Goal: Task Accomplishment & Management: Use online tool/utility

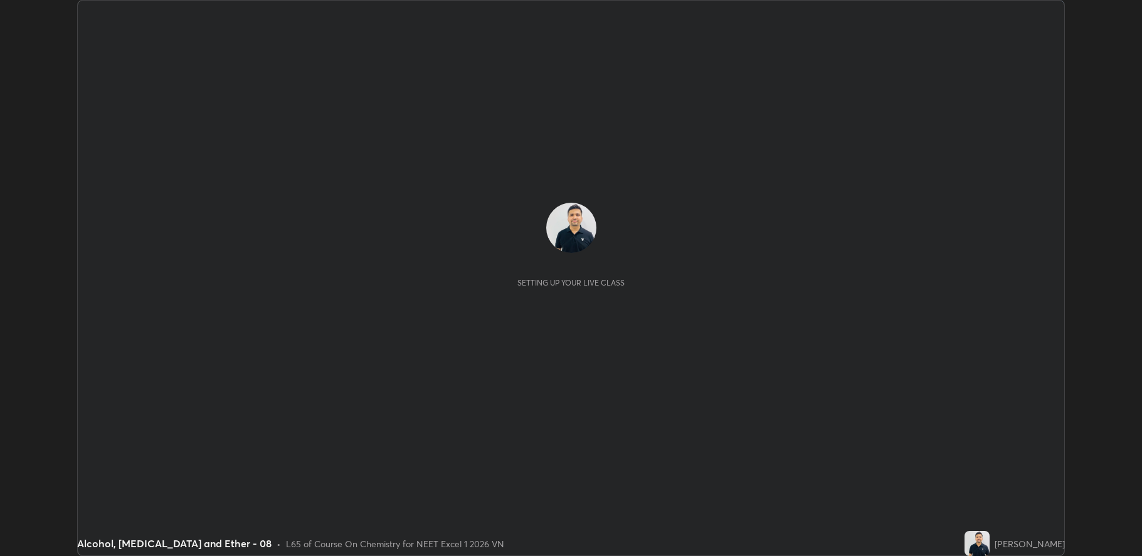
scroll to position [556, 1141]
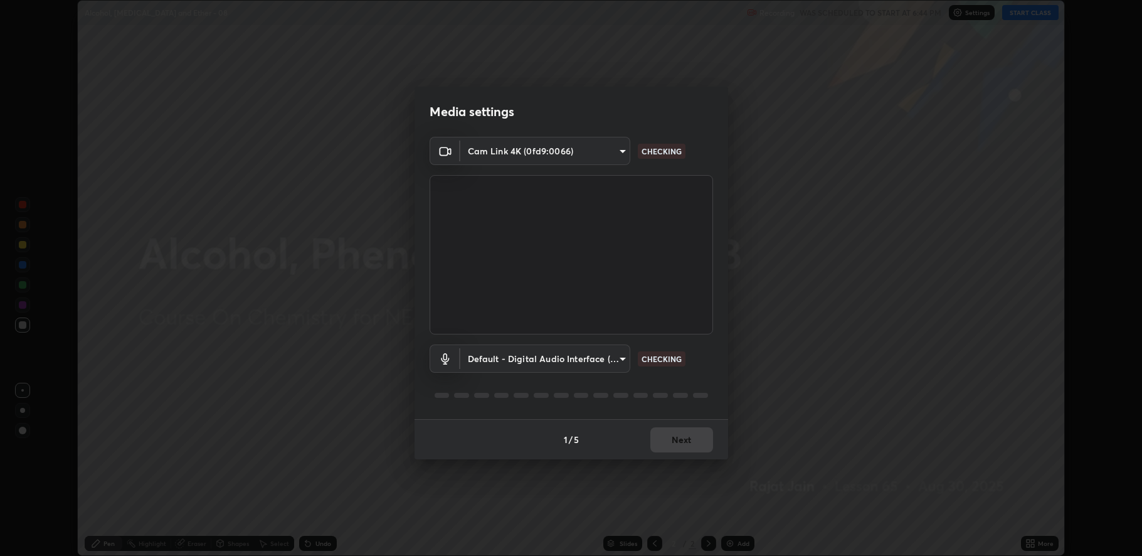
type input "fbf3bf66c54ebdc22d4a916e1eeea5187fc1625fd733ae2b86b360c30985395f"
type input "default"
click at [679, 445] on button "Next" at bounding box center [681, 439] width 63 height 25
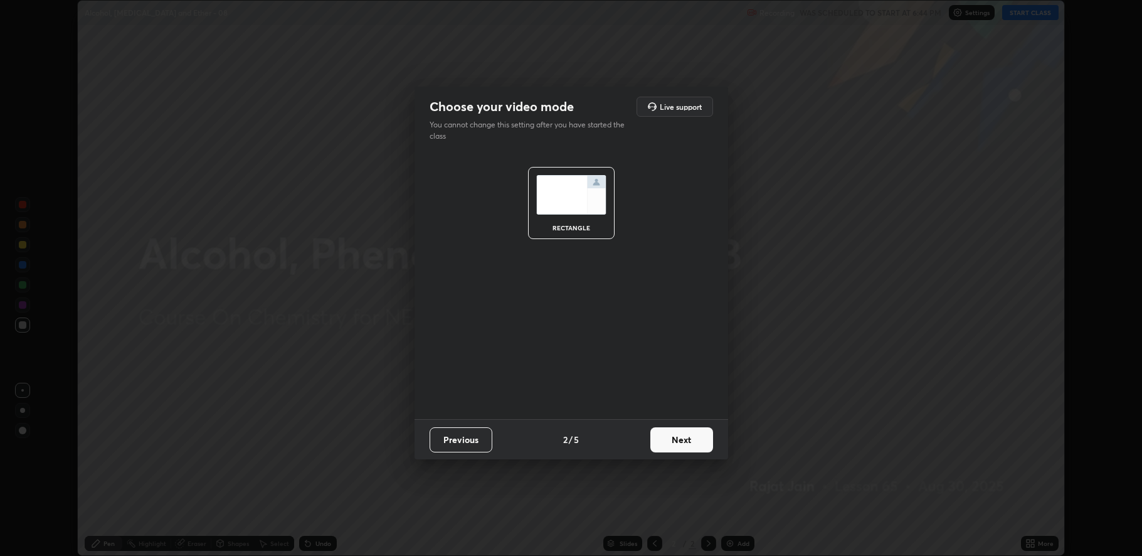
click at [684, 439] on button "Next" at bounding box center [681, 439] width 63 height 25
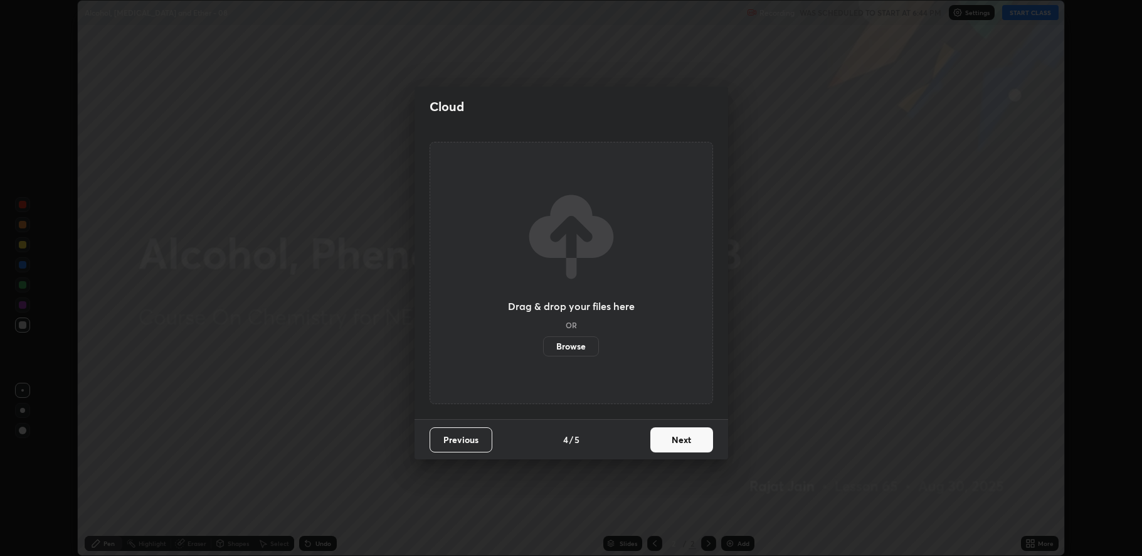
click at [682, 430] on button "Next" at bounding box center [681, 439] width 63 height 25
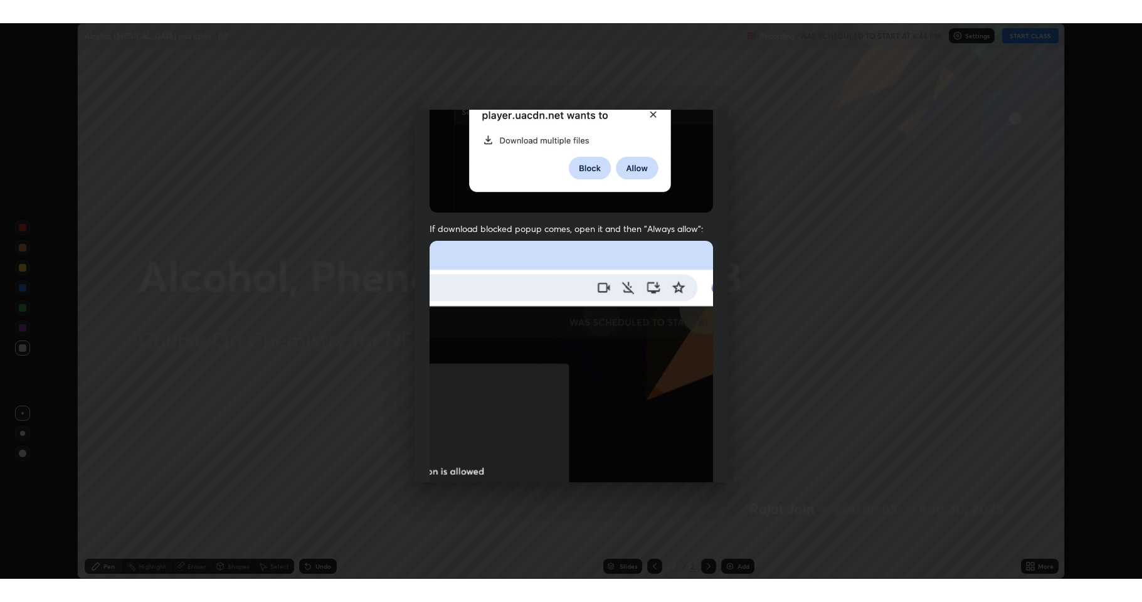
scroll to position [255, 0]
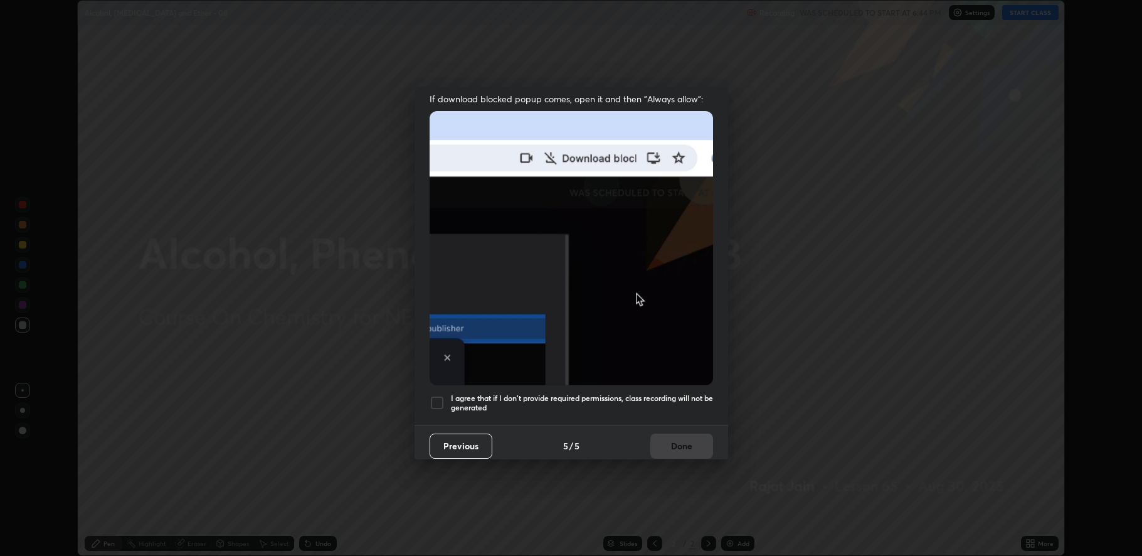
click at [441, 395] on div at bounding box center [437, 402] width 15 height 15
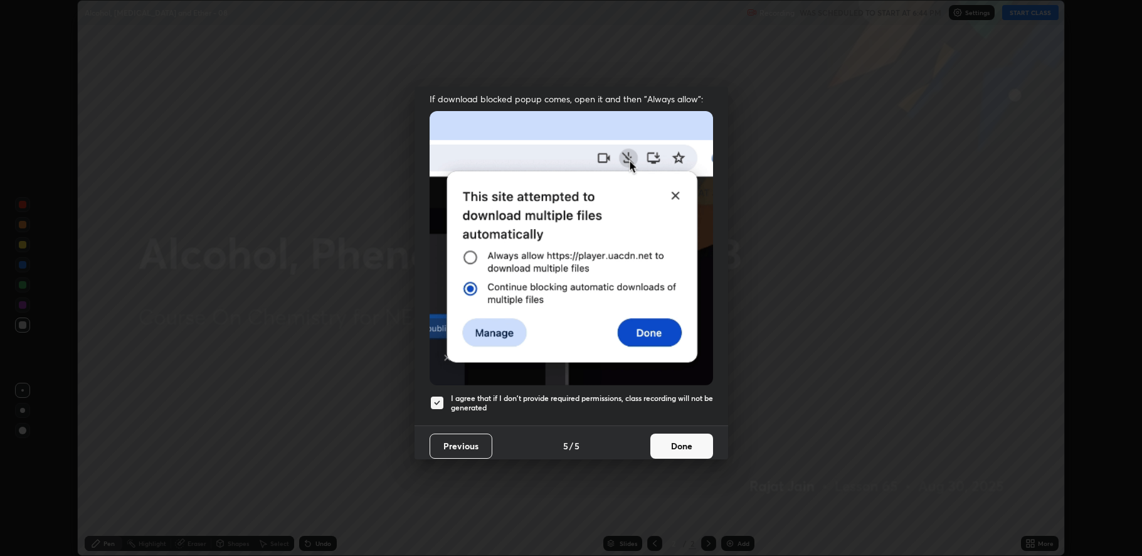
click at [669, 443] on button "Done" at bounding box center [681, 445] width 63 height 25
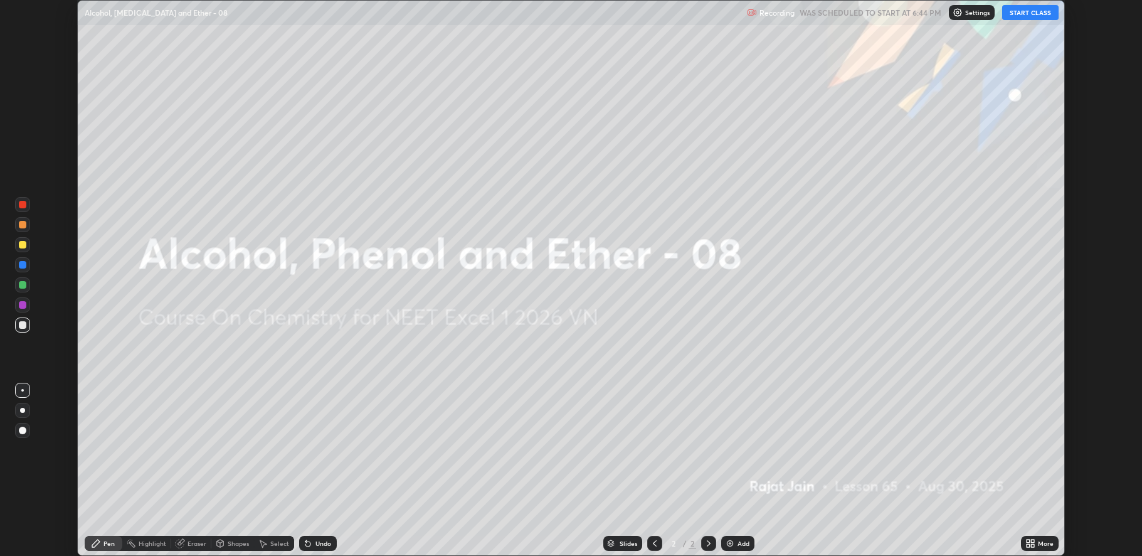
click at [1025, 10] on button "START CLASS" at bounding box center [1030, 12] width 56 height 15
click at [1038, 542] on div "More" at bounding box center [1046, 543] width 16 height 6
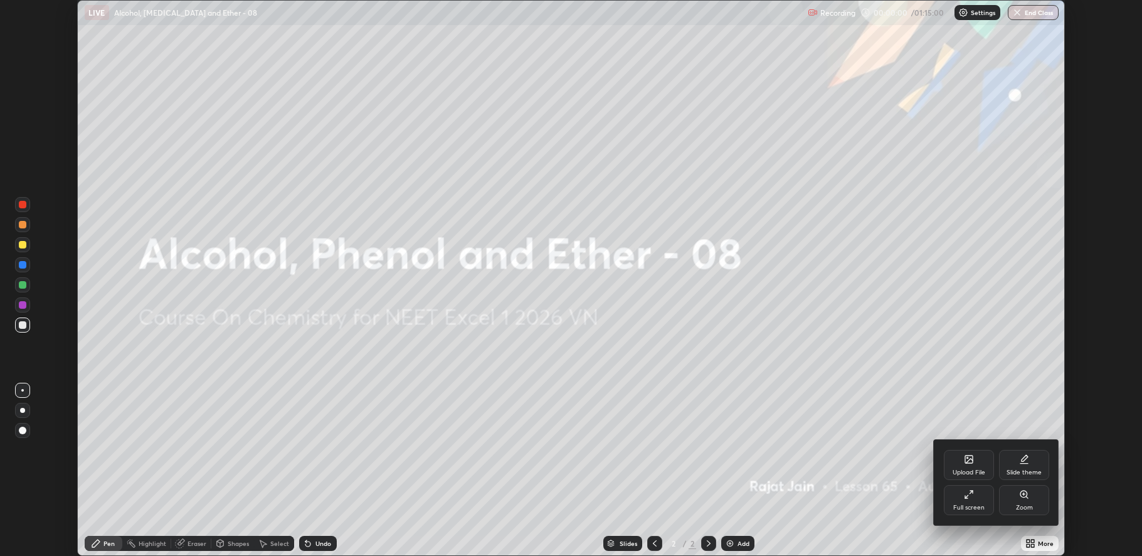
click at [966, 503] on div "Full screen" at bounding box center [969, 500] width 50 height 30
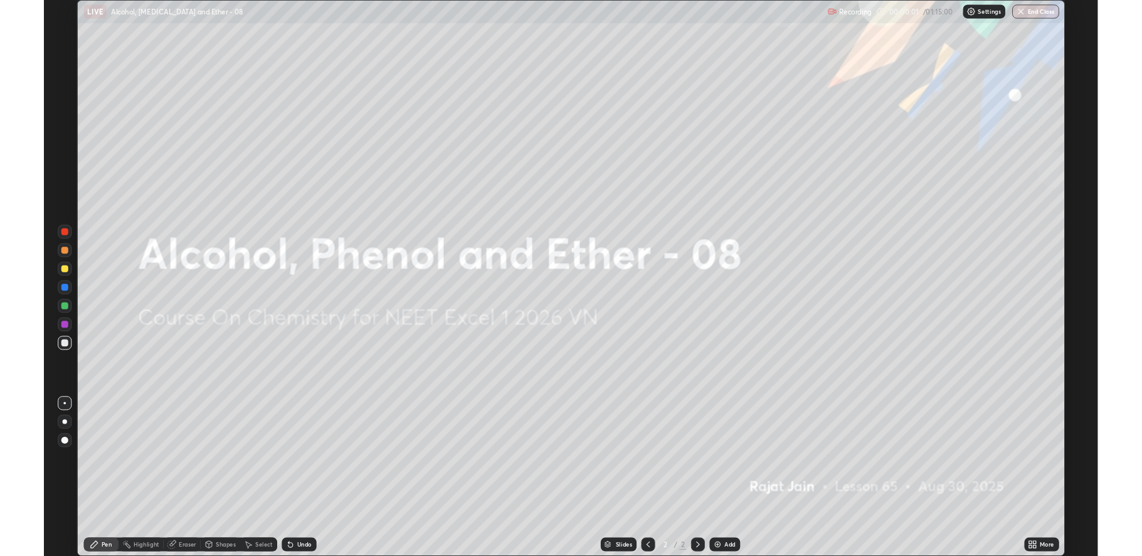
scroll to position [602, 1142]
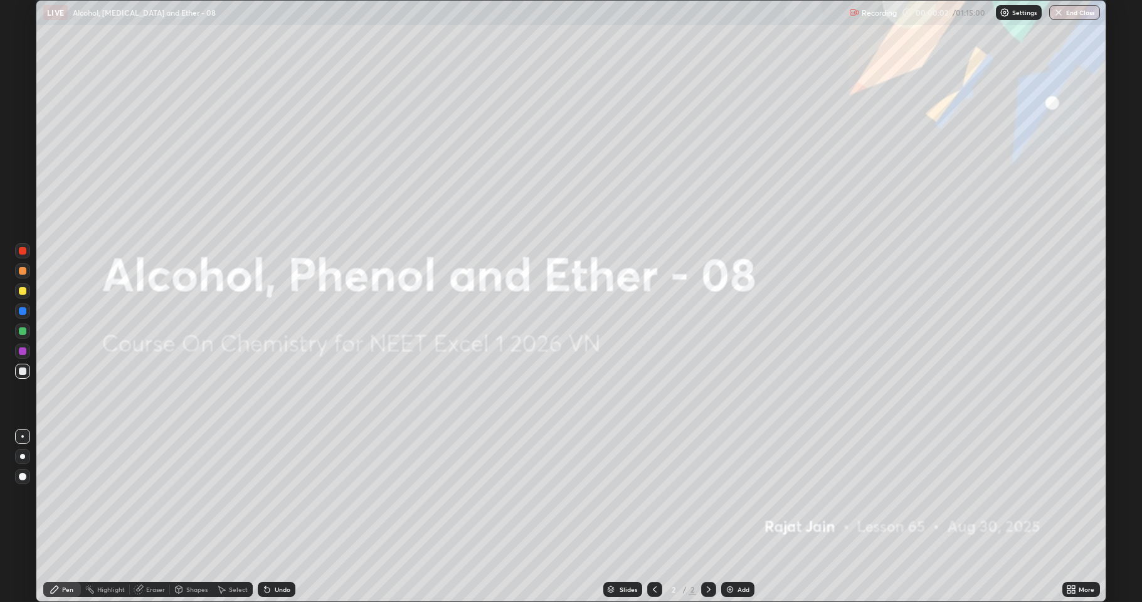
click at [744, 555] on div "Add" at bounding box center [743, 589] width 12 height 6
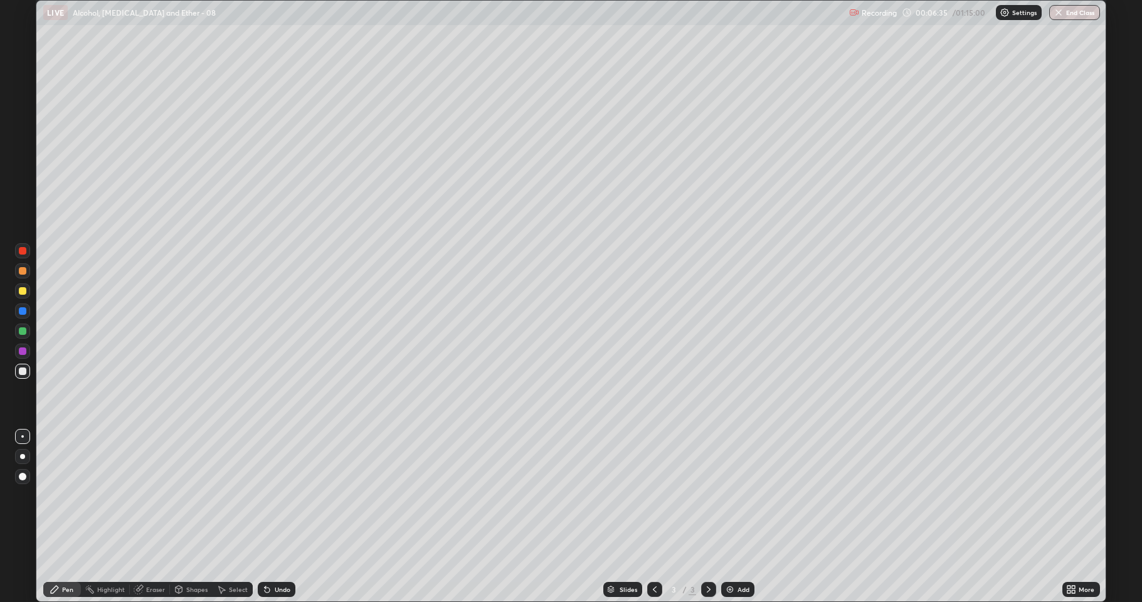
click at [739, 555] on div "Add" at bounding box center [737, 589] width 33 height 15
click at [272, 555] on div "Undo" at bounding box center [277, 589] width 38 height 15
click at [268, 555] on div "Undo" at bounding box center [274, 589] width 43 height 25
click at [270, 555] on div "Undo" at bounding box center [277, 589] width 38 height 15
click at [272, 555] on div "Undo" at bounding box center [277, 589] width 38 height 15
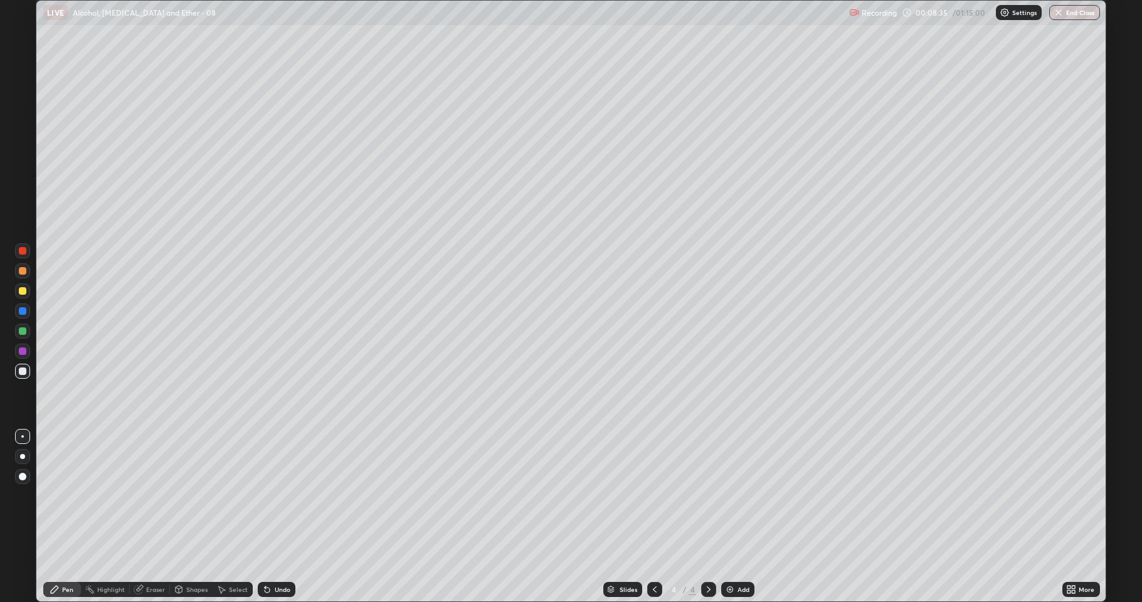
click at [275, 555] on div "Undo" at bounding box center [283, 589] width 16 height 6
click at [742, 555] on div "Add" at bounding box center [743, 589] width 12 height 6
click at [275, 555] on div "Undo" at bounding box center [283, 589] width 16 height 6
click at [274, 555] on div "Undo" at bounding box center [277, 589] width 38 height 15
click at [271, 555] on div "Undo" at bounding box center [277, 589] width 38 height 15
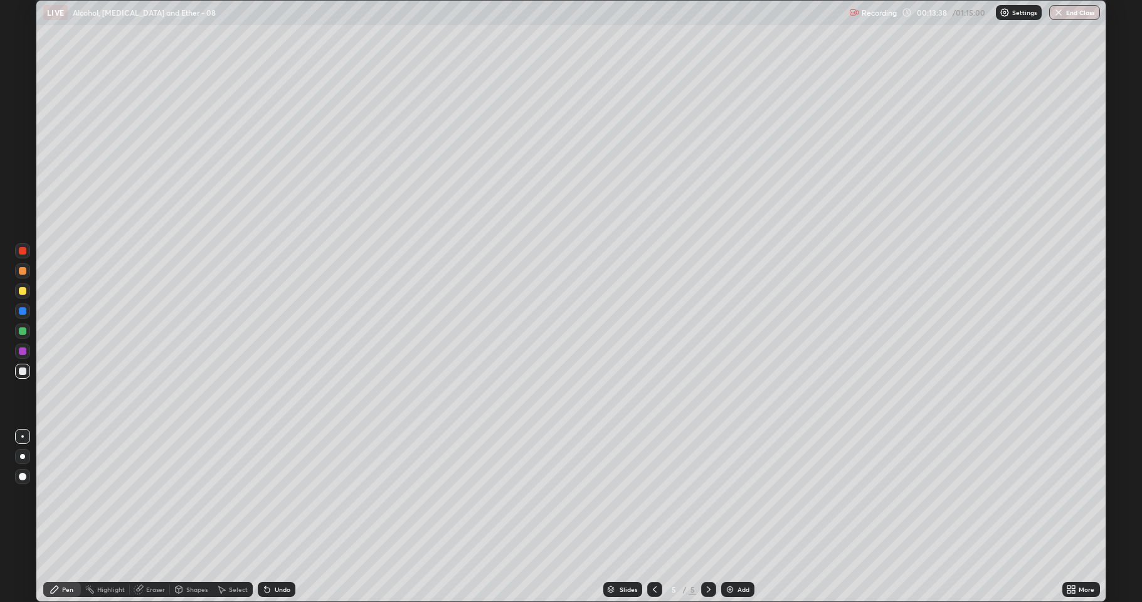
click at [265, 555] on icon at bounding box center [265, 586] width 1 height 1
click at [271, 555] on div "Undo" at bounding box center [277, 589] width 38 height 15
click at [744, 555] on div "Add" at bounding box center [737, 589] width 33 height 15
click at [272, 555] on div "Undo" at bounding box center [277, 589] width 38 height 15
click at [278, 555] on div "Undo" at bounding box center [283, 589] width 16 height 6
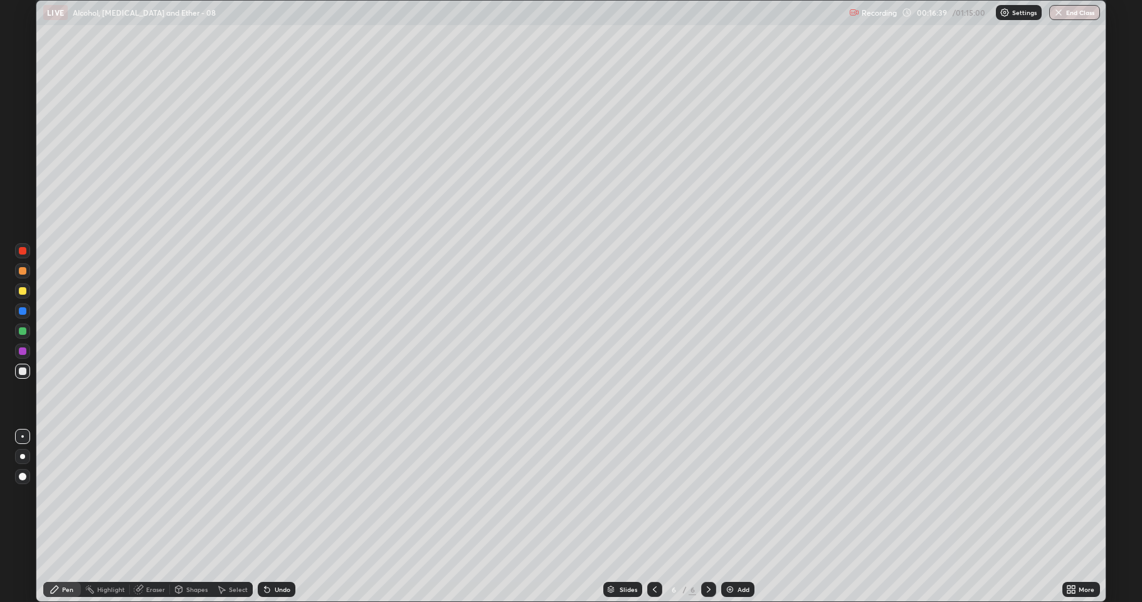
click at [17, 288] on div at bounding box center [22, 290] width 15 height 15
click at [19, 369] on div at bounding box center [23, 371] width 8 height 8
click at [738, 555] on div "Add" at bounding box center [743, 589] width 12 height 6
click at [734, 555] on div "Slides 7 / 7 Add" at bounding box center [678, 589] width 767 height 25
click at [731, 555] on img at bounding box center [730, 589] width 10 height 10
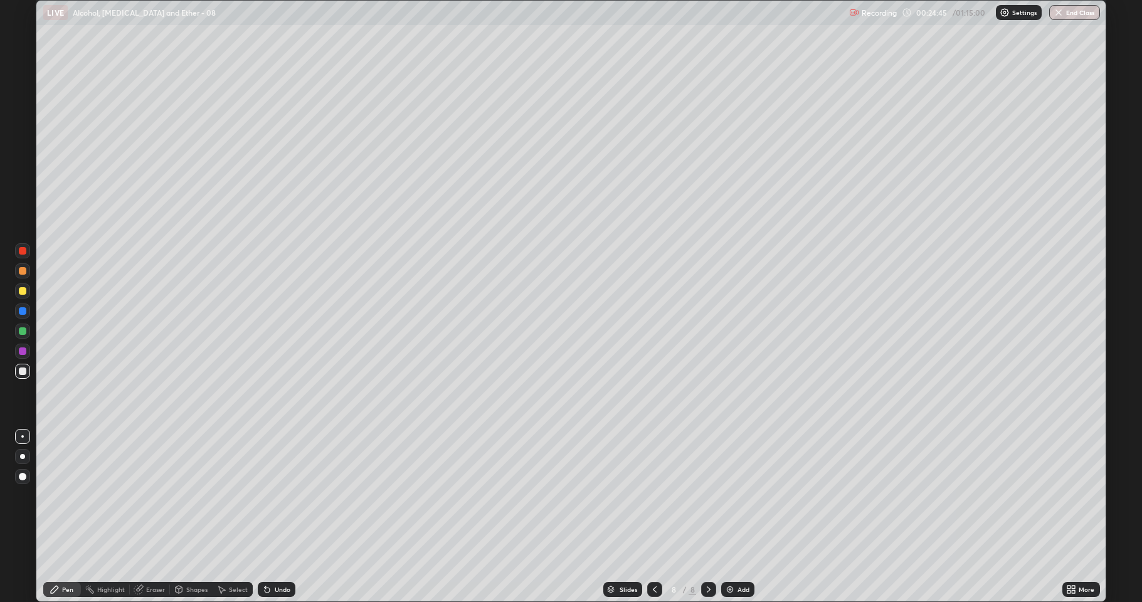
click at [142, 555] on icon at bounding box center [139, 589] width 10 height 10
click at [17, 546] on div at bounding box center [22, 546] width 15 height 15
click at [68, 555] on div "Pen" at bounding box center [67, 589] width 11 height 6
click at [147, 555] on div "Eraser" at bounding box center [155, 589] width 19 height 6
click at [70, 555] on div "Pen" at bounding box center [62, 589] width 38 height 15
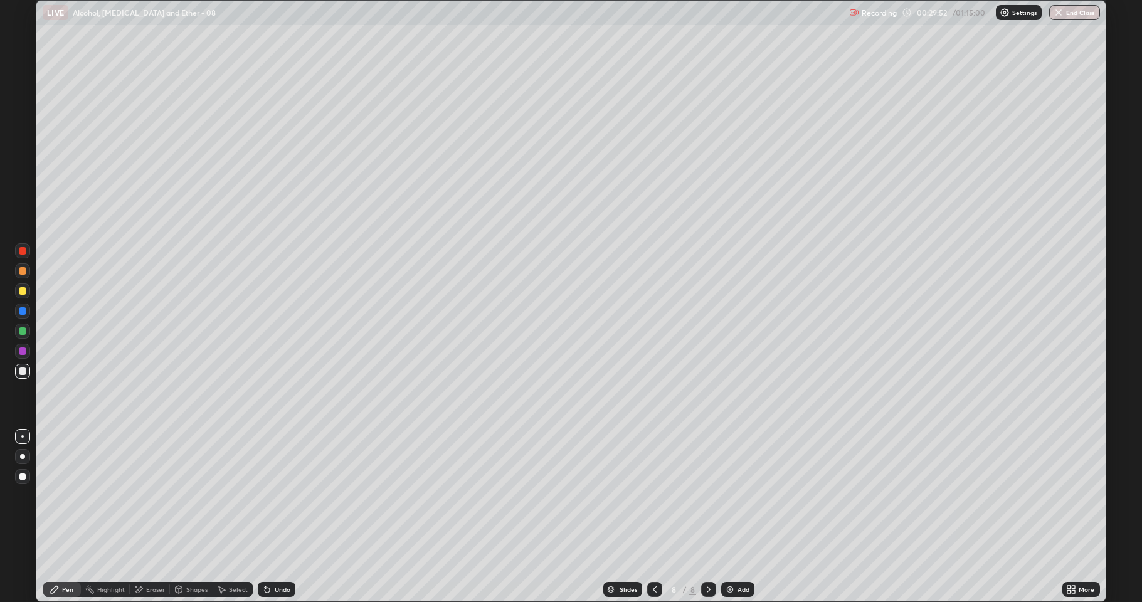
click at [734, 555] on img at bounding box center [730, 589] width 10 height 10
click at [280, 555] on div "Undo" at bounding box center [283, 589] width 16 height 6
click at [276, 555] on div "Undo" at bounding box center [283, 589] width 16 height 6
click at [22, 289] on div at bounding box center [23, 291] width 8 height 8
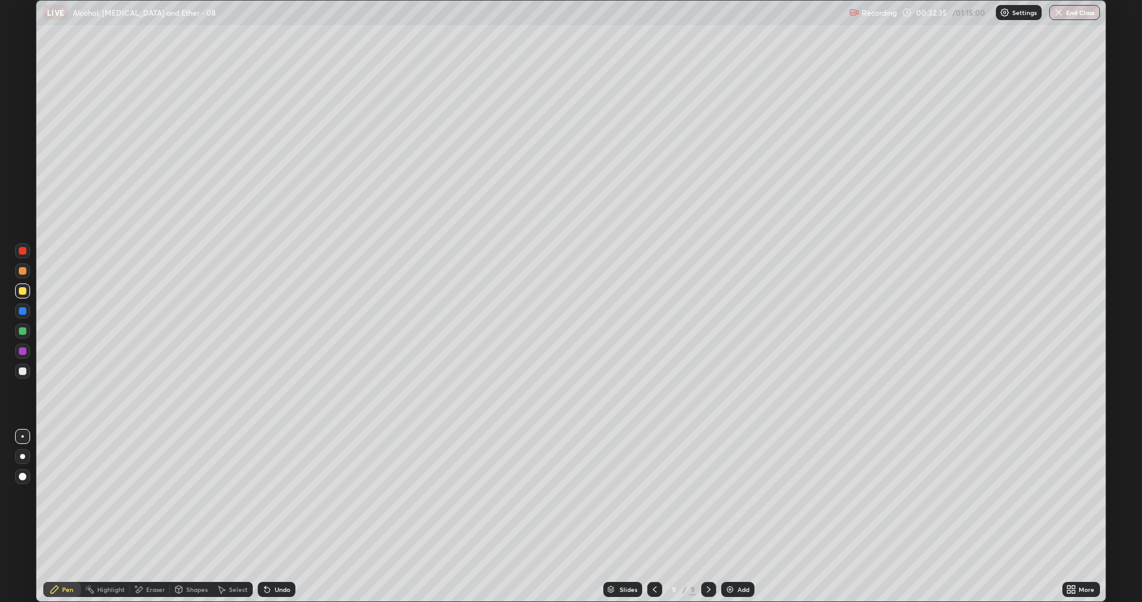
click at [739, 555] on div "Add" at bounding box center [737, 589] width 33 height 15
click at [23, 374] on div at bounding box center [23, 371] width 8 height 8
click at [265, 555] on icon at bounding box center [267, 590] width 5 height 5
click at [23, 288] on div at bounding box center [23, 291] width 8 height 8
click at [26, 369] on div at bounding box center [23, 371] width 8 height 8
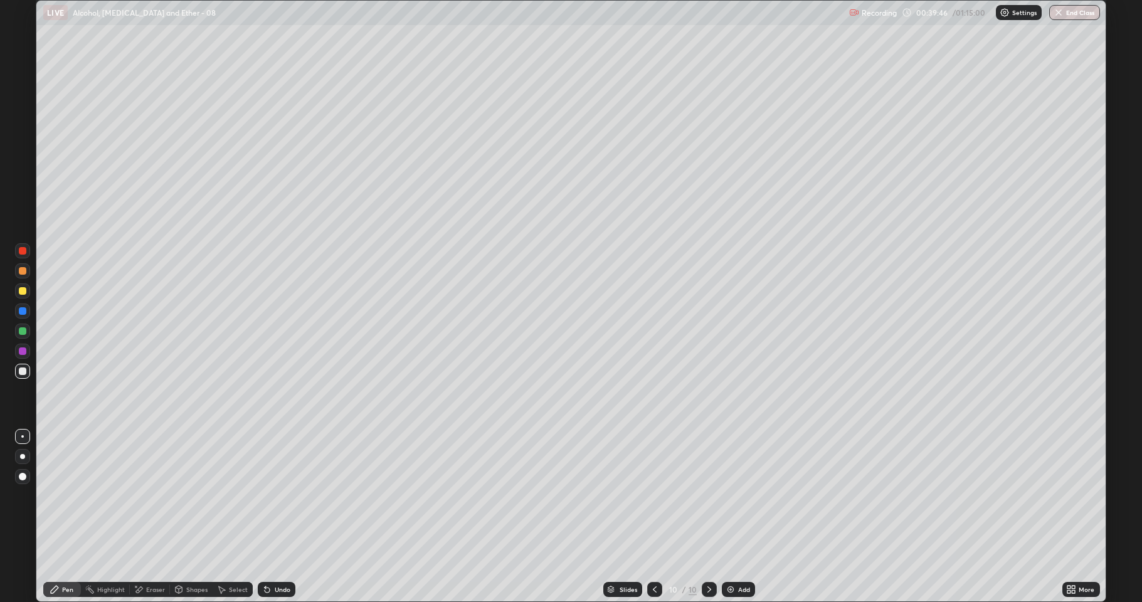
click at [739, 555] on div "Add" at bounding box center [744, 589] width 12 height 6
click at [266, 555] on icon at bounding box center [267, 590] width 5 height 5
click at [23, 290] on div at bounding box center [23, 291] width 8 height 8
click at [280, 555] on div "Undo" at bounding box center [277, 589] width 38 height 15
click at [152, 555] on div "Eraser" at bounding box center [155, 589] width 19 height 6
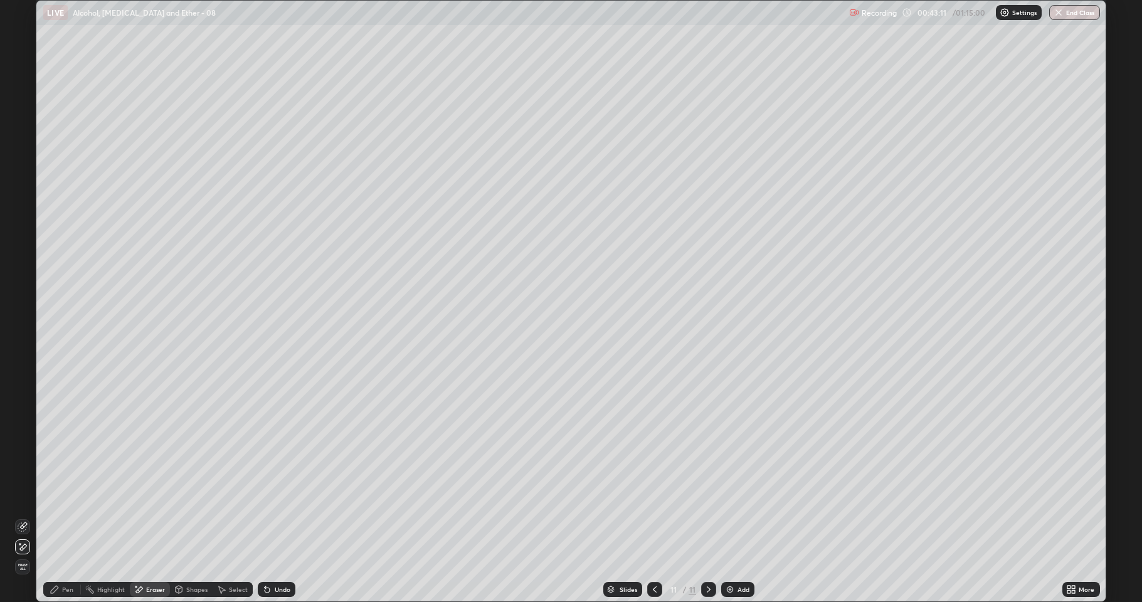
click at [75, 555] on div "Pen" at bounding box center [62, 589] width 38 height 15
click at [23, 371] on div at bounding box center [23, 371] width 8 height 8
click at [275, 555] on div "Undo" at bounding box center [283, 589] width 16 height 6
click at [273, 555] on div "Undo" at bounding box center [277, 589] width 38 height 15
click at [272, 555] on div "Undo" at bounding box center [277, 589] width 38 height 15
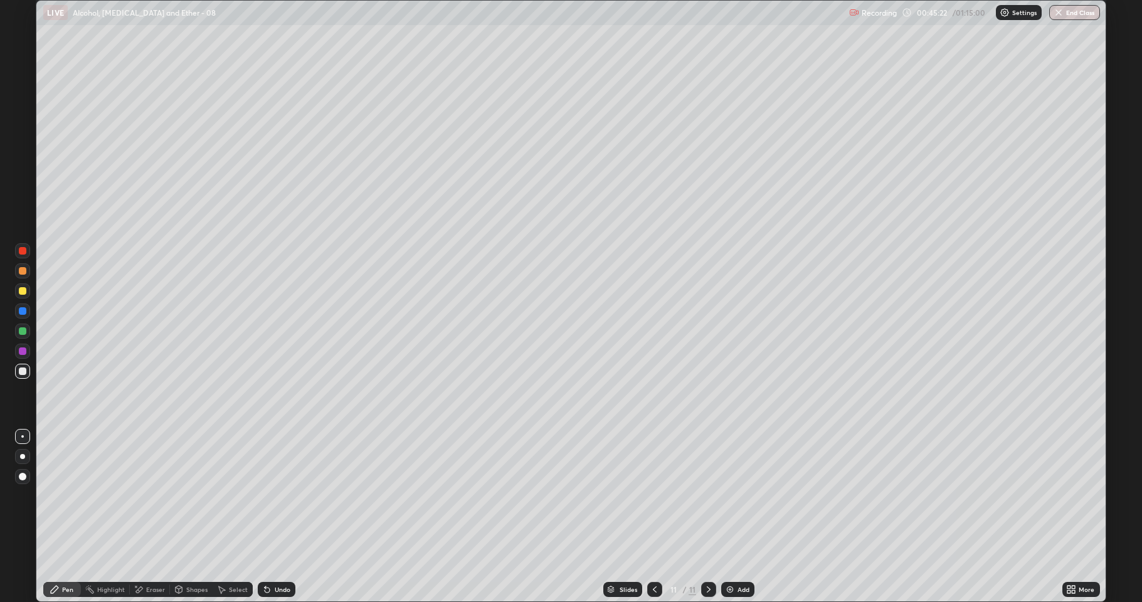
click at [1080, 555] on div "More" at bounding box center [1081, 589] width 38 height 15
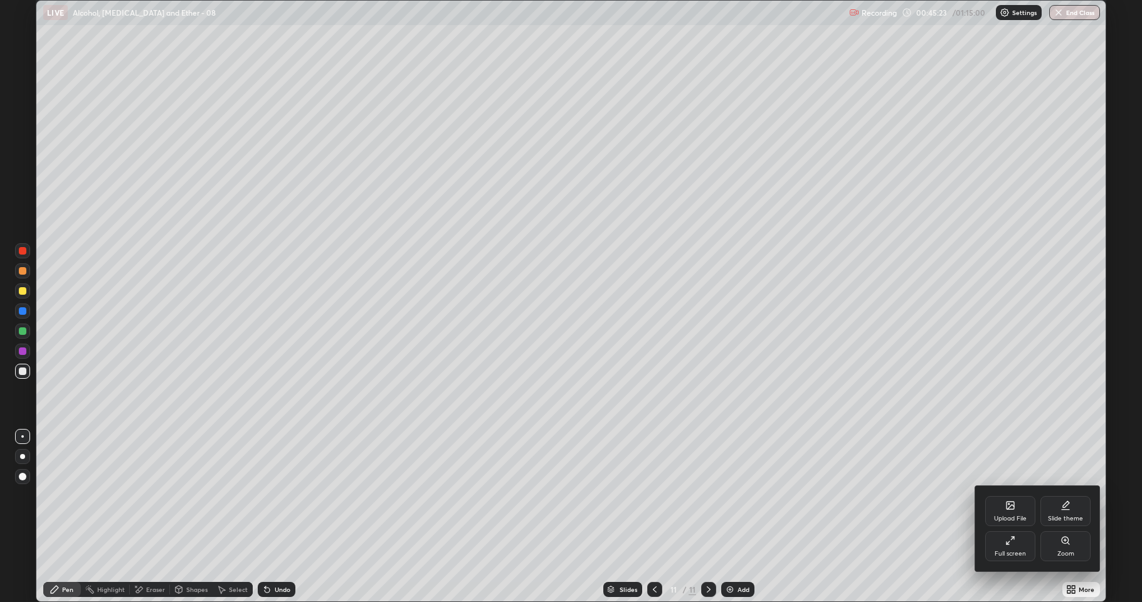
click at [1007, 547] on div "Full screen" at bounding box center [1010, 546] width 50 height 30
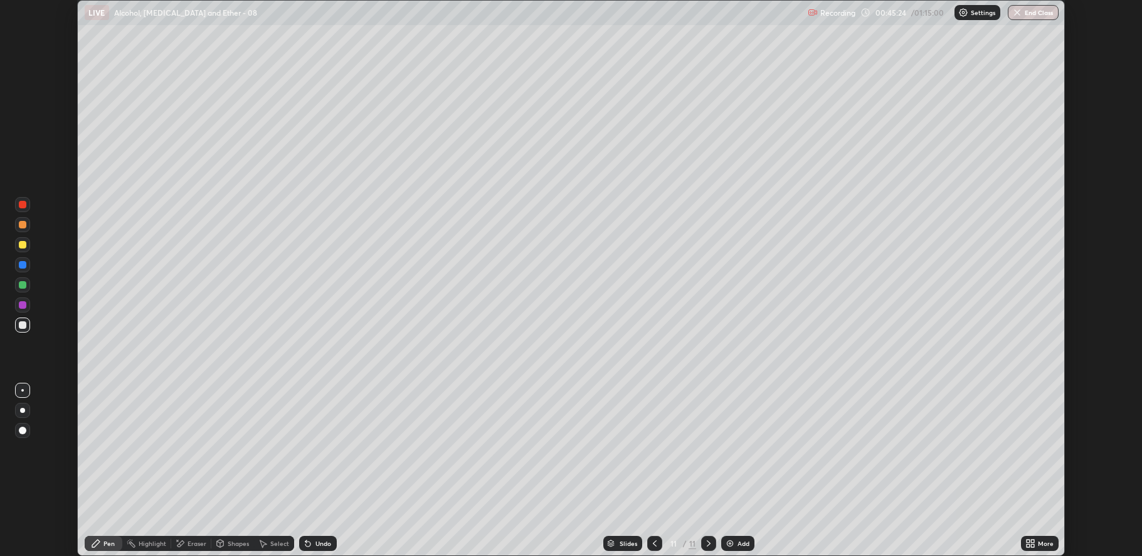
scroll to position [62153, 61567]
click at [1028, 13] on button "End Class" at bounding box center [1034, 12] width 50 height 15
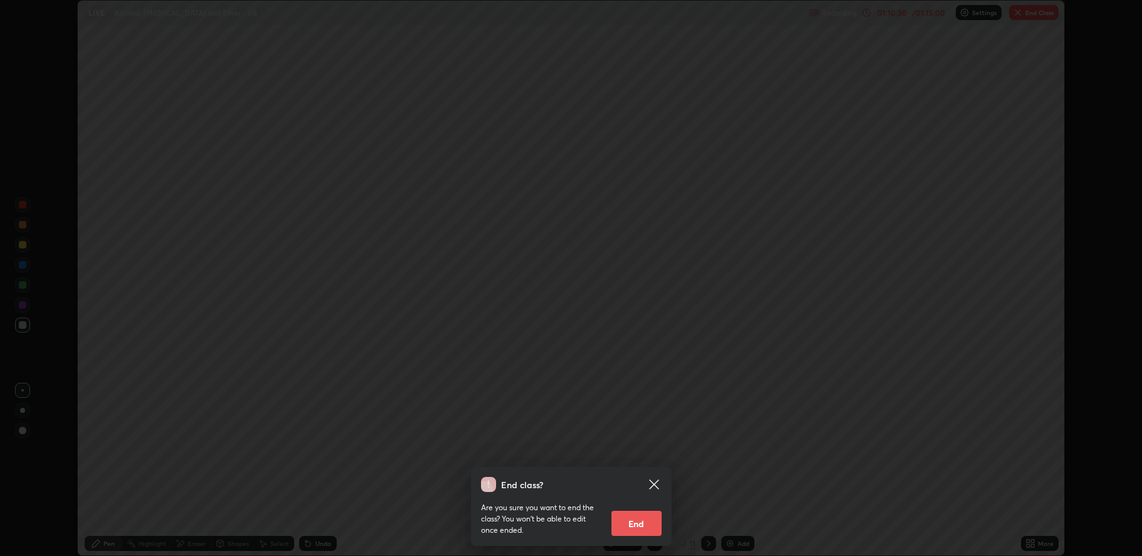
click at [633, 524] on button "End" at bounding box center [636, 522] width 50 height 25
